Goal: Information Seeking & Learning: Check status

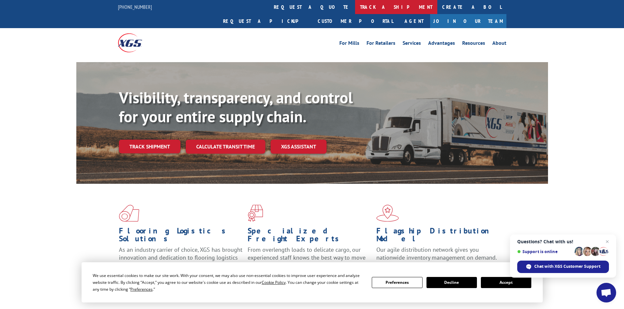
click at [355, 9] on link "track a shipment" at bounding box center [396, 7] width 82 height 14
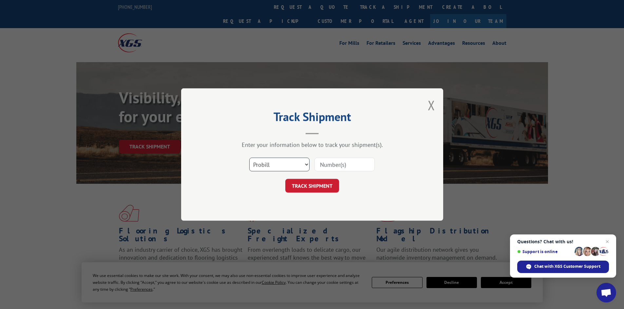
click at [266, 169] on select "Select category... Probill BOL PO" at bounding box center [279, 165] width 60 height 14
select select "bol"
click at [249, 158] on select "Select category... Probill BOL PO" at bounding box center [279, 165] width 60 height 14
paste input "5513853"
type input "5513853"
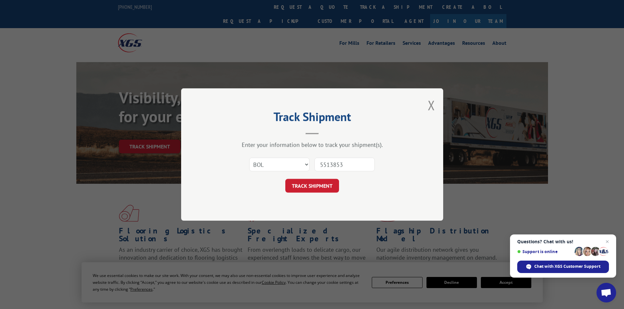
click at [319, 184] on button "TRACK SHIPMENT" at bounding box center [312, 186] width 54 height 14
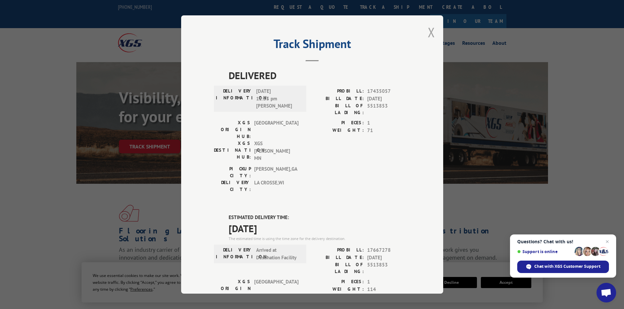
click at [430, 34] on button "Close modal" at bounding box center [431, 32] width 7 height 17
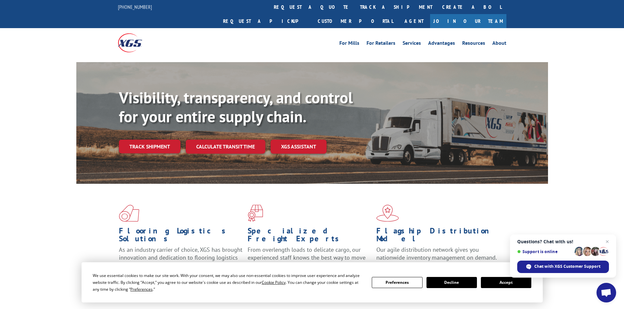
click at [355, 9] on link "track a shipment" at bounding box center [396, 7] width 82 height 14
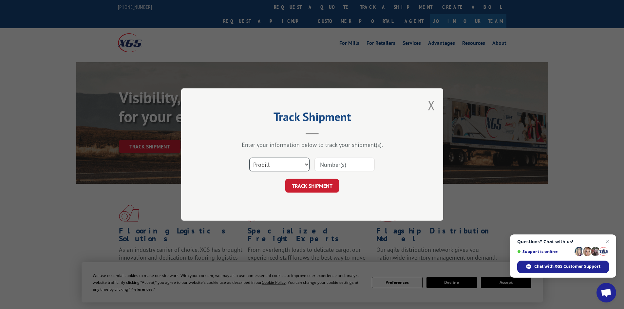
click at [272, 167] on select "Select category... Probill BOL PO" at bounding box center [279, 165] width 60 height 14
select select "bol"
click at [249, 158] on select "Select category... Probill BOL PO" at bounding box center [279, 165] width 60 height 14
paste input "5513855"
type input "5513855"
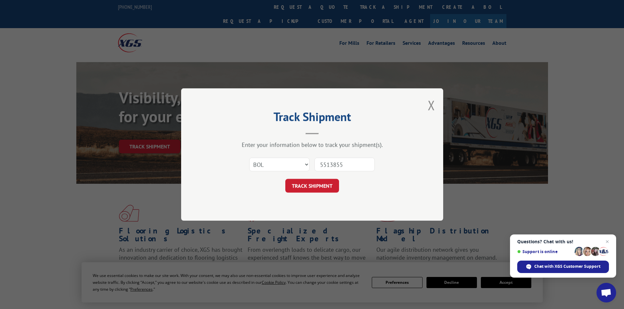
drag, startPoint x: 324, startPoint y: 189, endPoint x: 333, endPoint y: 189, distance: 9.2
click at [324, 189] on button "TRACK SHIPMENT" at bounding box center [312, 186] width 54 height 14
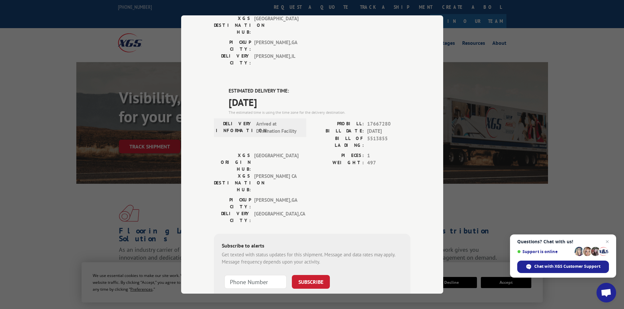
scroll to position [131, 0]
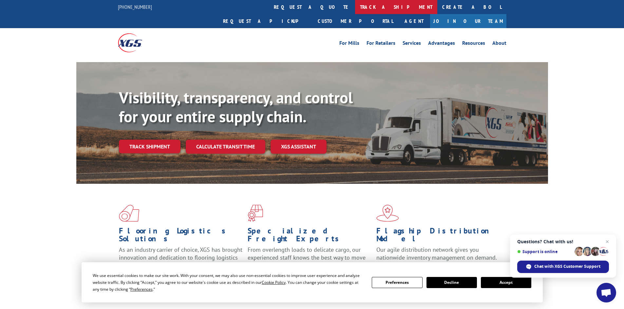
click at [355, 8] on link "track a shipment" at bounding box center [396, 7] width 82 height 14
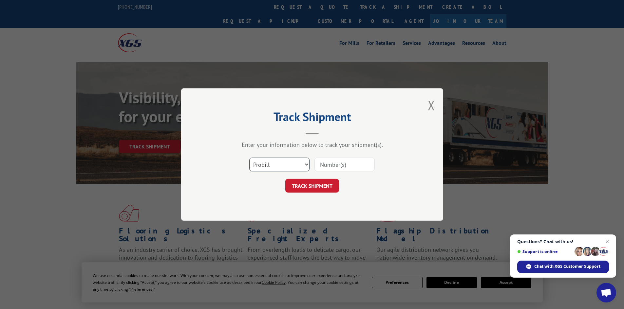
click at [266, 165] on select "Select category... Probill BOL PO" at bounding box center [279, 165] width 60 height 14
select select "bol"
click at [249, 158] on select "Select category... Probill BOL PO" at bounding box center [279, 165] width 60 height 14
click at [269, 193] on div "Track Shipment Enter your information below to track your shipment(s). Select c…" at bounding box center [312, 154] width 262 height 133
click at [271, 163] on select "Select category... Probill BOL PO" at bounding box center [279, 165] width 60 height 14
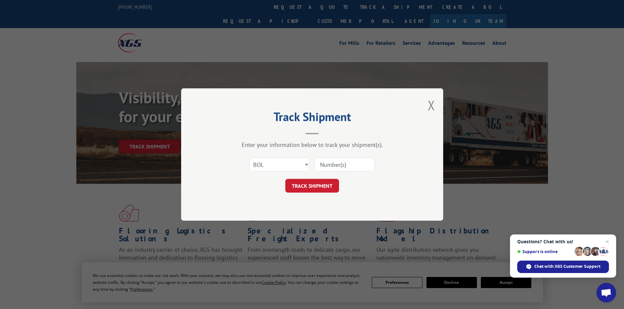
click at [328, 167] on input at bounding box center [344, 165] width 60 height 14
paste input "5513401"
type input "5513401"
click at [321, 182] on button "TRACK SHIPMENT" at bounding box center [312, 186] width 54 height 14
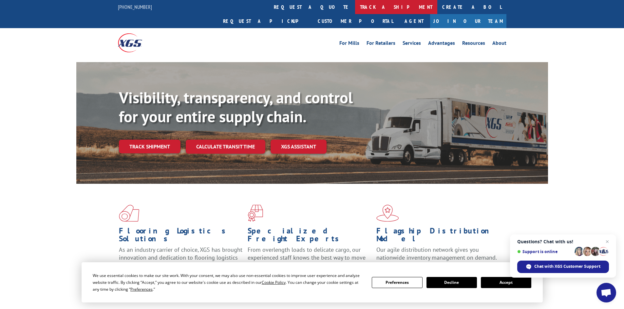
click at [355, 1] on link "track a shipment" at bounding box center [396, 7] width 82 height 14
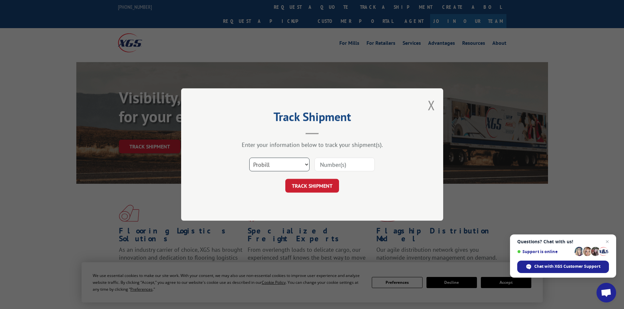
drag, startPoint x: 268, startPoint y: 166, endPoint x: 268, endPoint y: 171, distance: 4.9
click at [268, 170] on select "Select category... Probill BOL PO" at bounding box center [279, 165] width 60 height 14
select select "bol"
click at [249, 158] on select "Select category... Probill BOL PO" at bounding box center [279, 165] width 60 height 14
paste input "17347467"
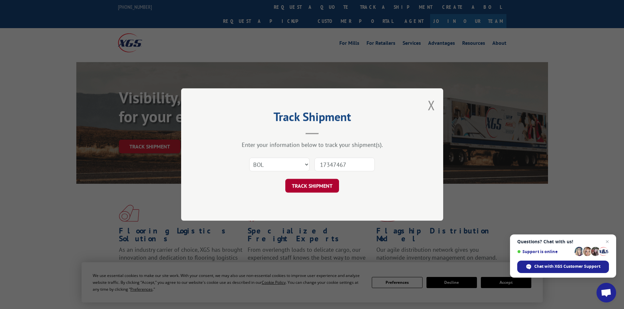
type input "17347467"
drag, startPoint x: 317, startPoint y: 187, endPoint x: 323, endPoint y: 186, distance: 6.4
click at [319, 187] on button "TRACK SHIPMENT" at bounding box center [312, 186] width 54 height 14
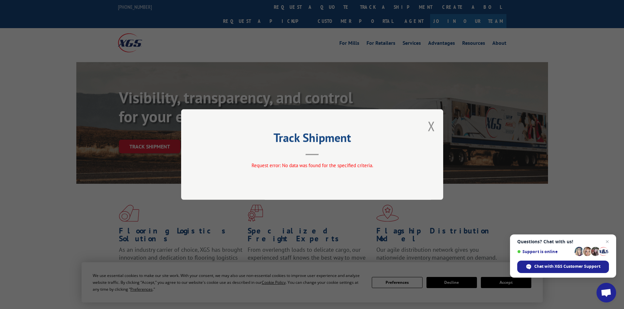
click at [429, 129] on button "Close modal" at bounding box center [431, 126] width 7 height 17
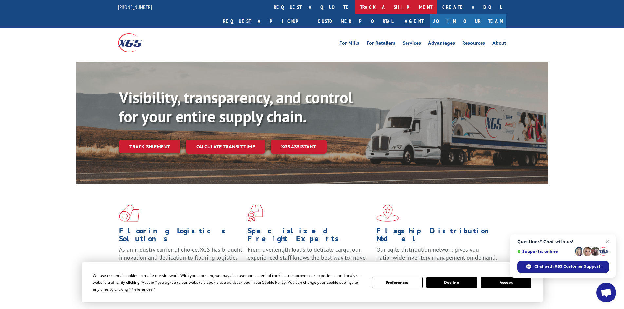
click at [355, 5] on link "track a shipment" at bounding box center [396, 7] width 82 height 14
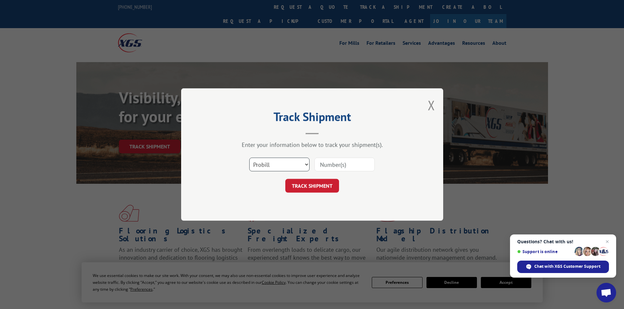
click at [262, 171] on select "Select category... Probill BOL PO" at bounding box center [279, 165] width 60 height 14
click at [338, 167] on input at bounding box center [344, 165] width 60 height 14
paste input "17347467"
type input "17347467"
click at [293, 188] on button "TRACK SHIPMENT" at bounding box center [312, 186] width 54 height 14
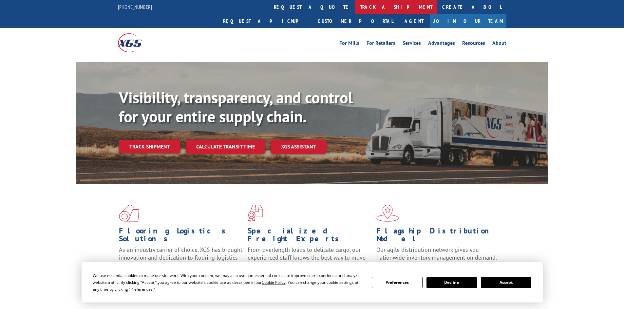
click at [355, 9] on link "track a shipment" at bounding box center [396, 7] width 82 height 14
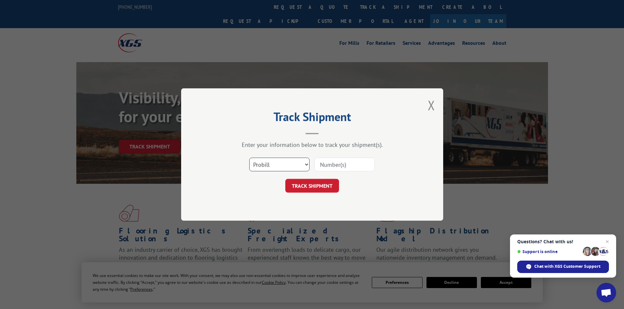
drag, startPoint x: 257, startPoint y: 166, endPoint x: 263, endPoint y: 171, distance: 7.6
click at [258, 166] on select "Select category... Probill BOL PO" at bounding box center [279, 165] width 60 height 14
select select "bol"
click at [249, 158] on select "Select category... Probill BOL PO" at bounding box center [279, 165] width 60 height 14
paste input "7047363"
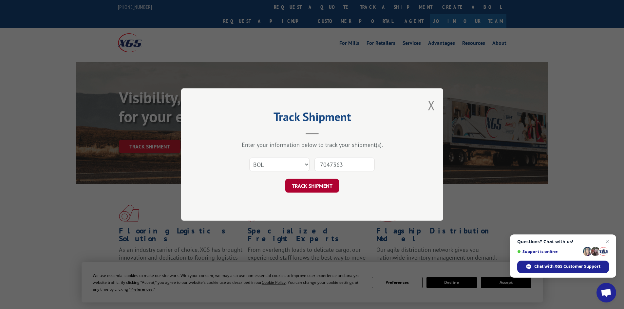
type input "7047363"
click at [322, 185] on button "TRACK SHIPMENT" at bounding box center [312, 186] width 54 height 14
